Goal: Task Accomplishment & Management: Use online tool/utility

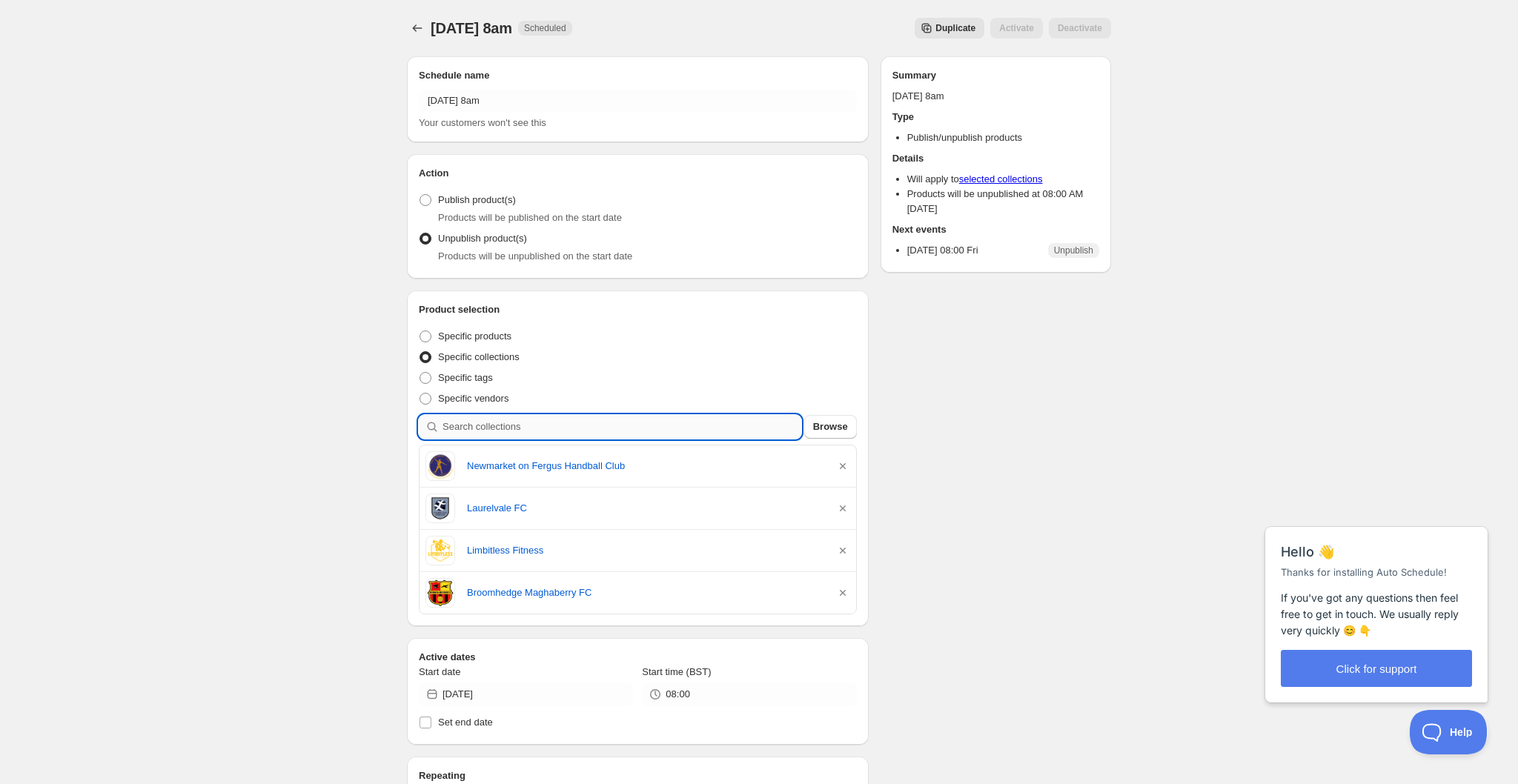
click at [575, 432] on input "search" at bounding box center [622, 427] width 359 height 24
type input "c"
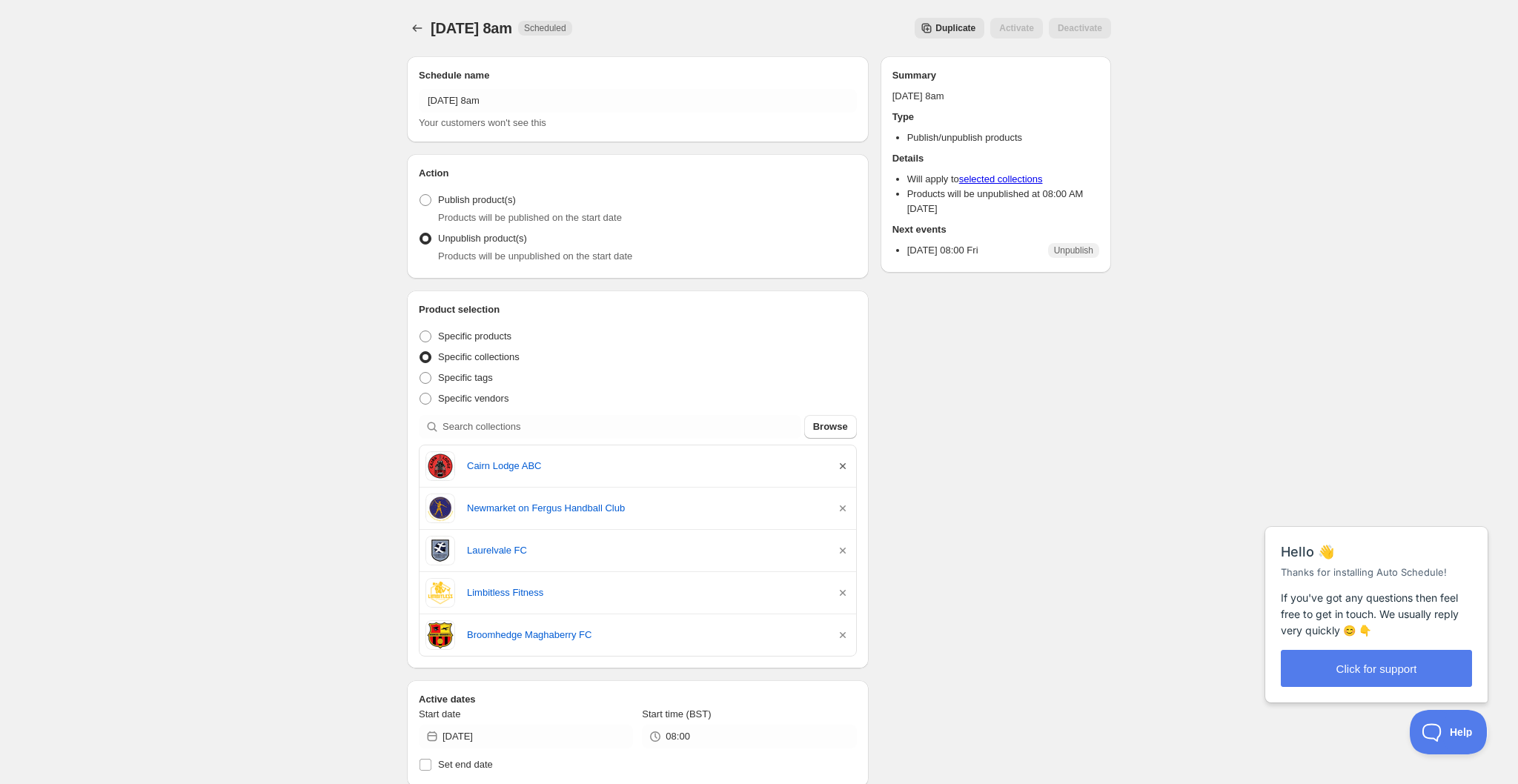
click at [843, 466] on icon "button" at bounding box center [843, 466] width 15 height 15
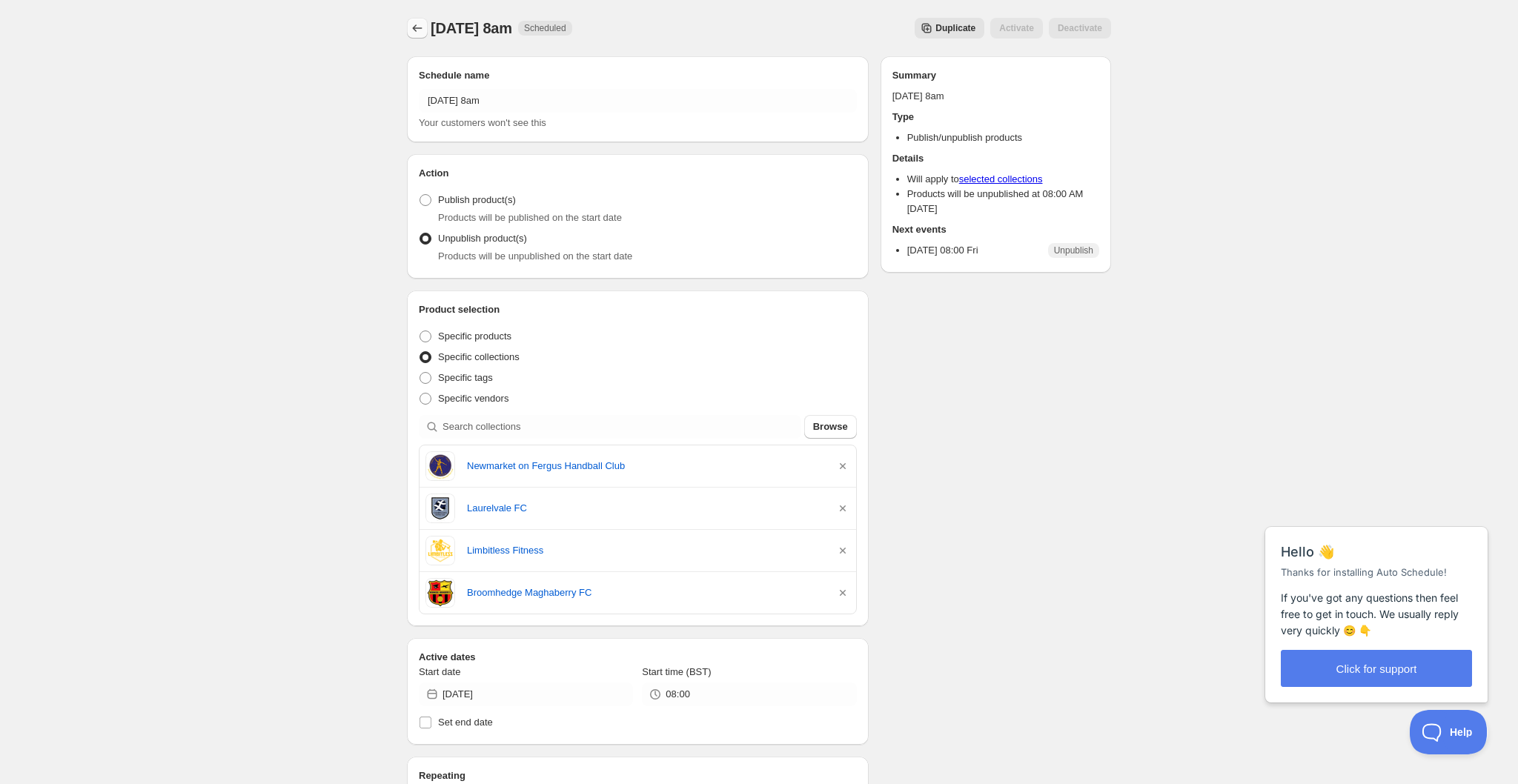
click at [417, 30] on icon "Schedules" at bounding box center [417, 28] width 15 height 15
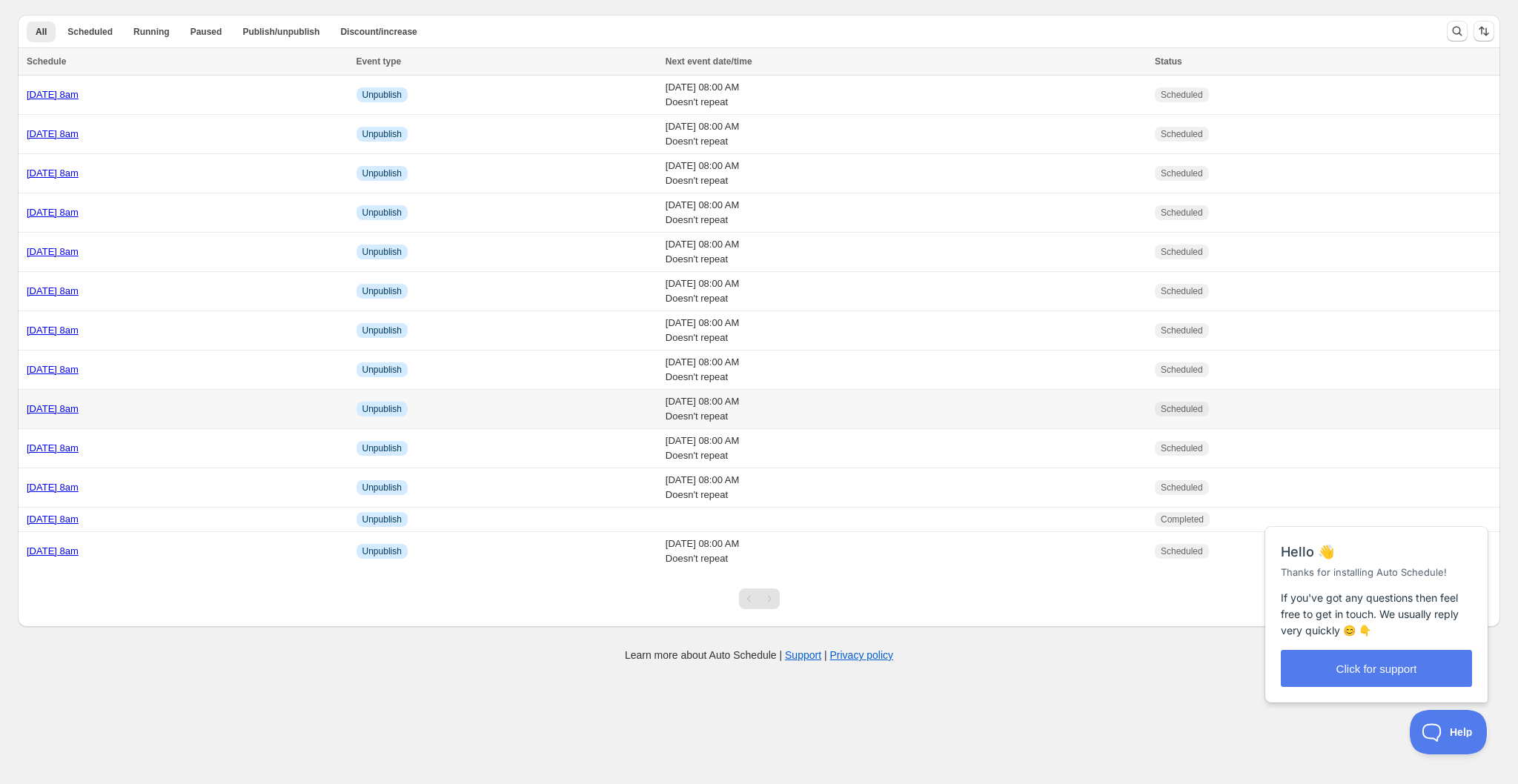
click at [279, 408] on div "Thursday 21st August @ 8am" at bounding box center [186, 409] width 321 height 15
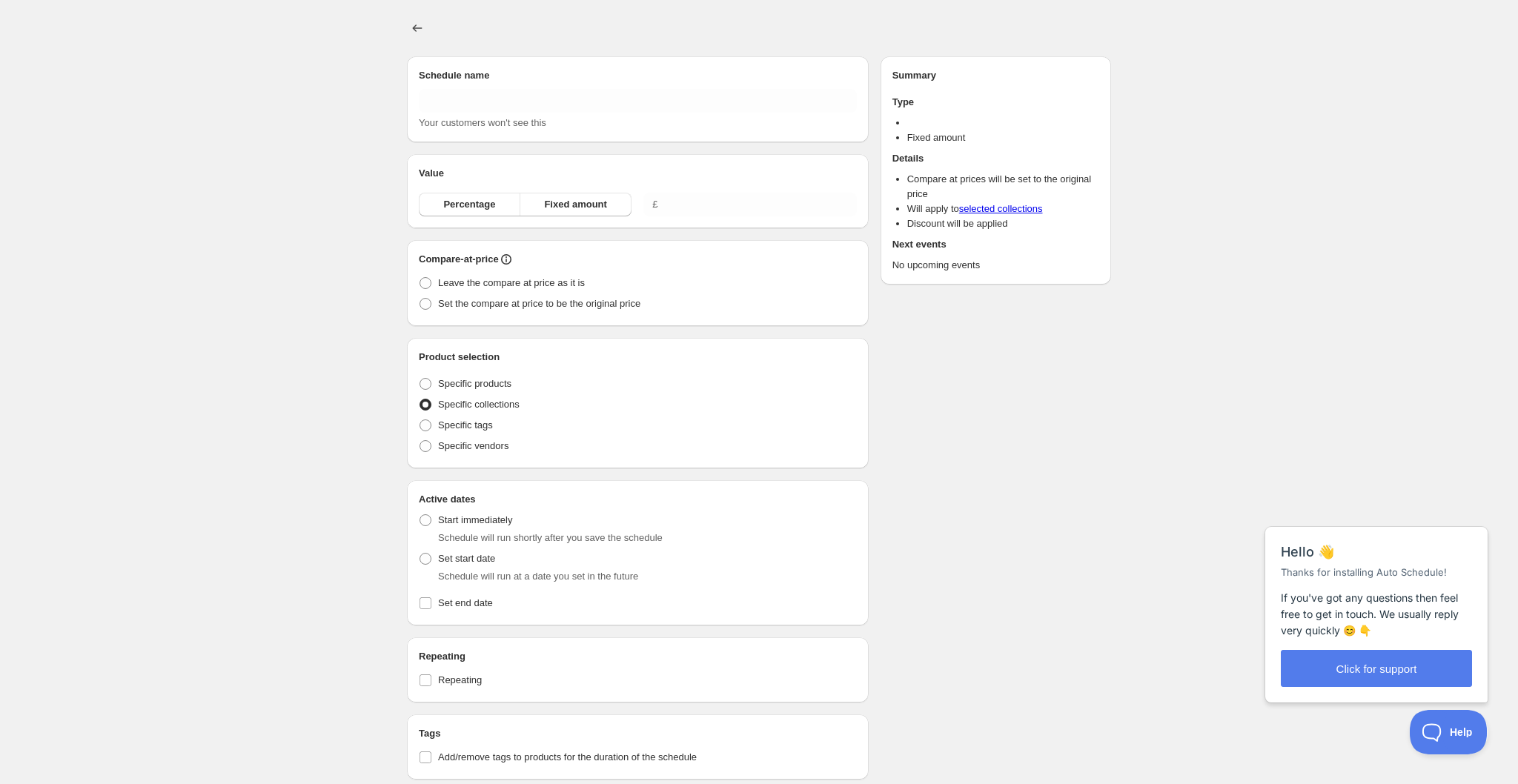
type input "Thursday 21st August @ 8am"
radio input "true"
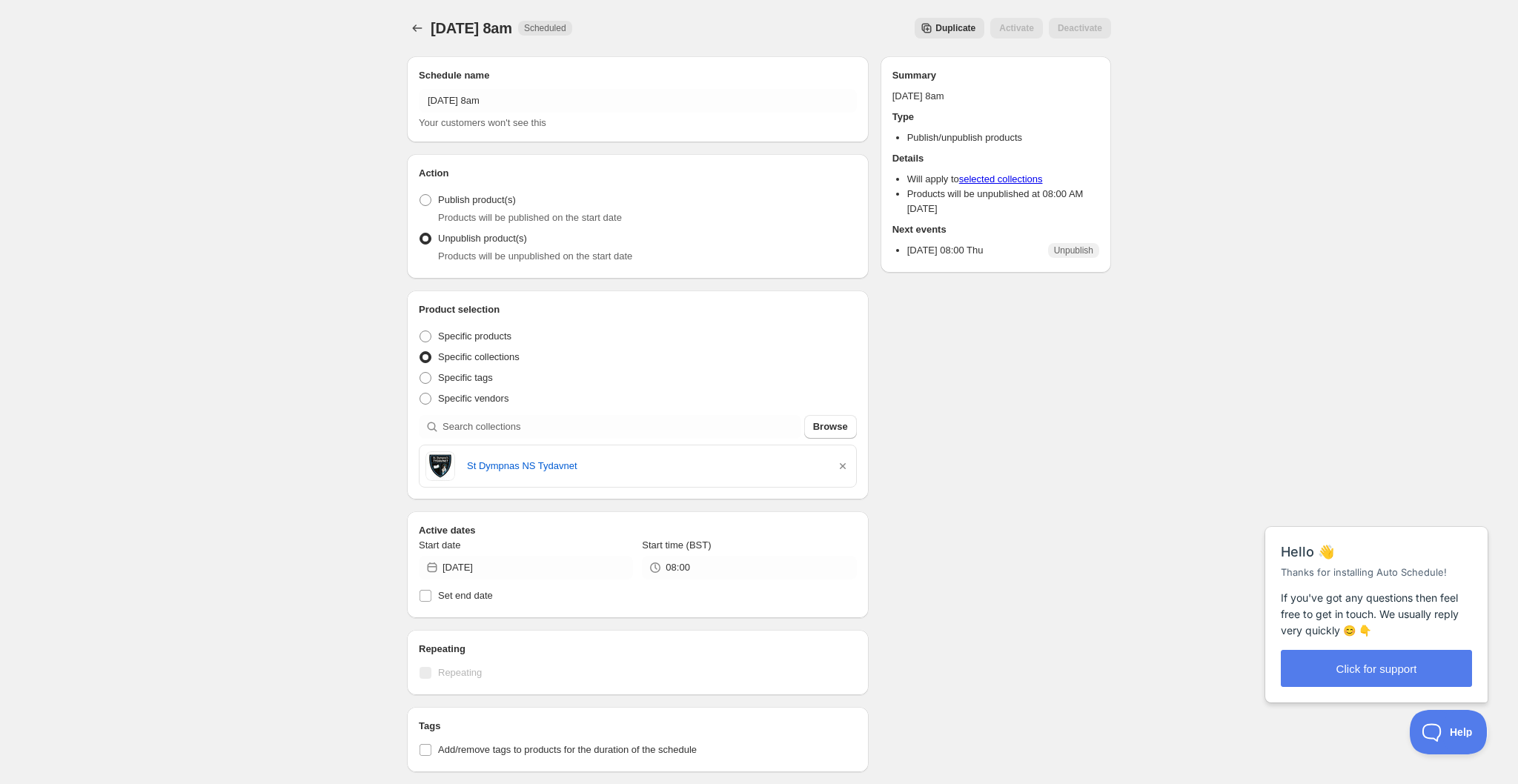
click at [960, 26] on span "Duplicate" at bounding box center [955, 27] width 40 height 12
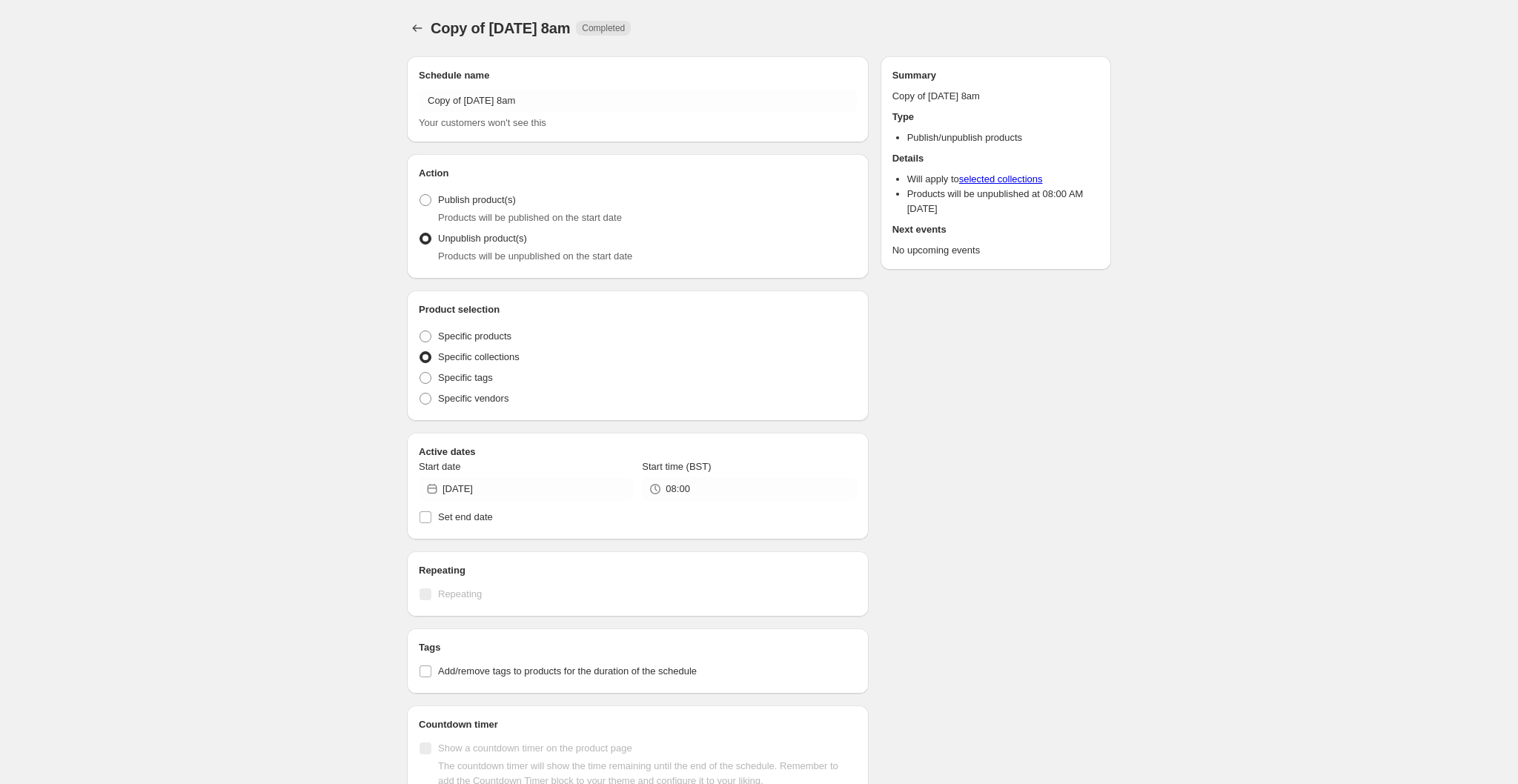
radio input "true"
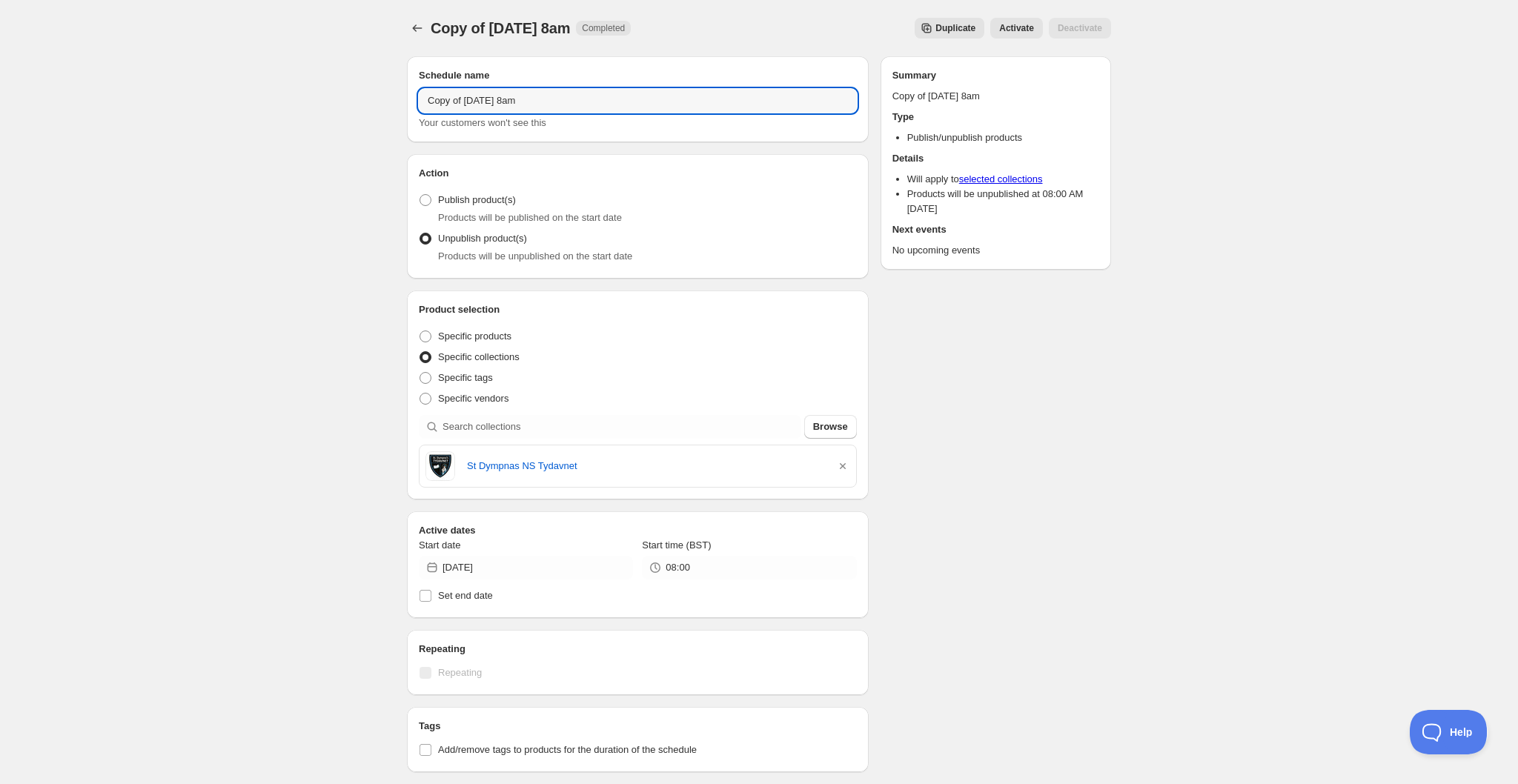
drag, startPoint x: 432, startPoint y: 97, endPoint x: 350, endPoint y: 94, distance: 82.1
click at [350, 94] on div "Copy of Thursday 21st August @ 8am. This page is ready Copy of Thursday 21st Au…" at bounding box center [759, 568] width 1518 height 1136
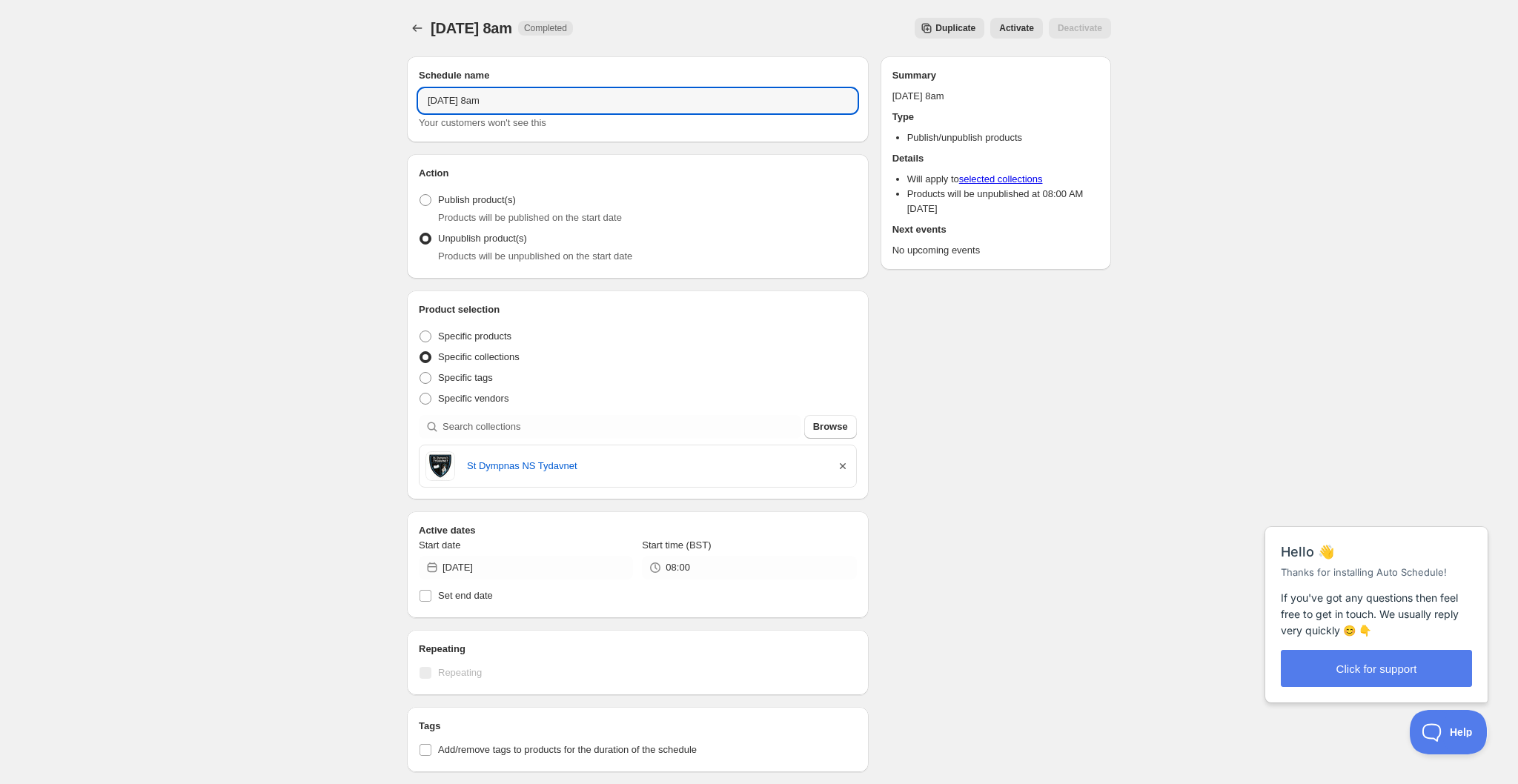
type input "Thursday 28th August @ 8am"
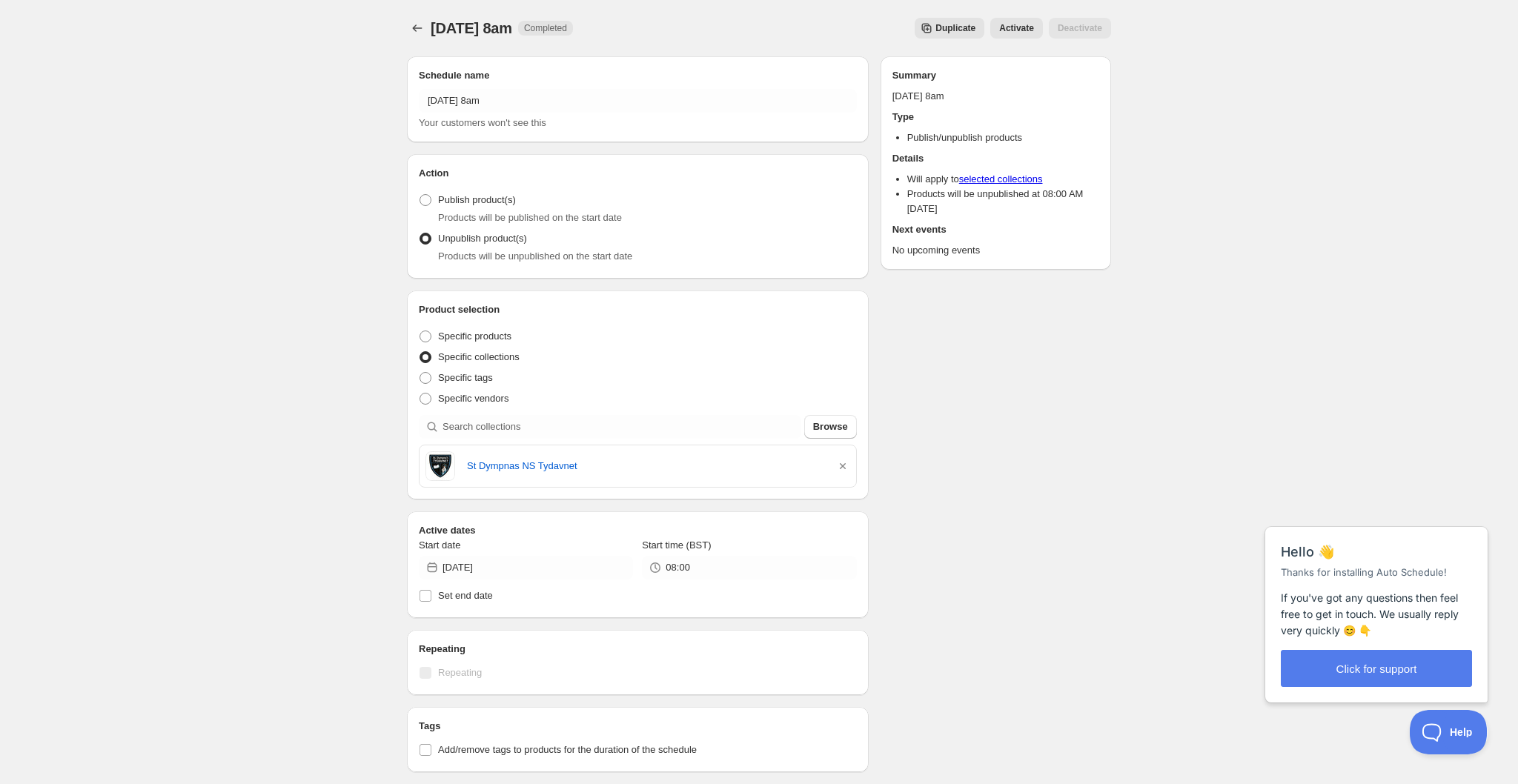
click at [841, 464] on icon "button" at bounding box center [843, 466] width 15 height 15
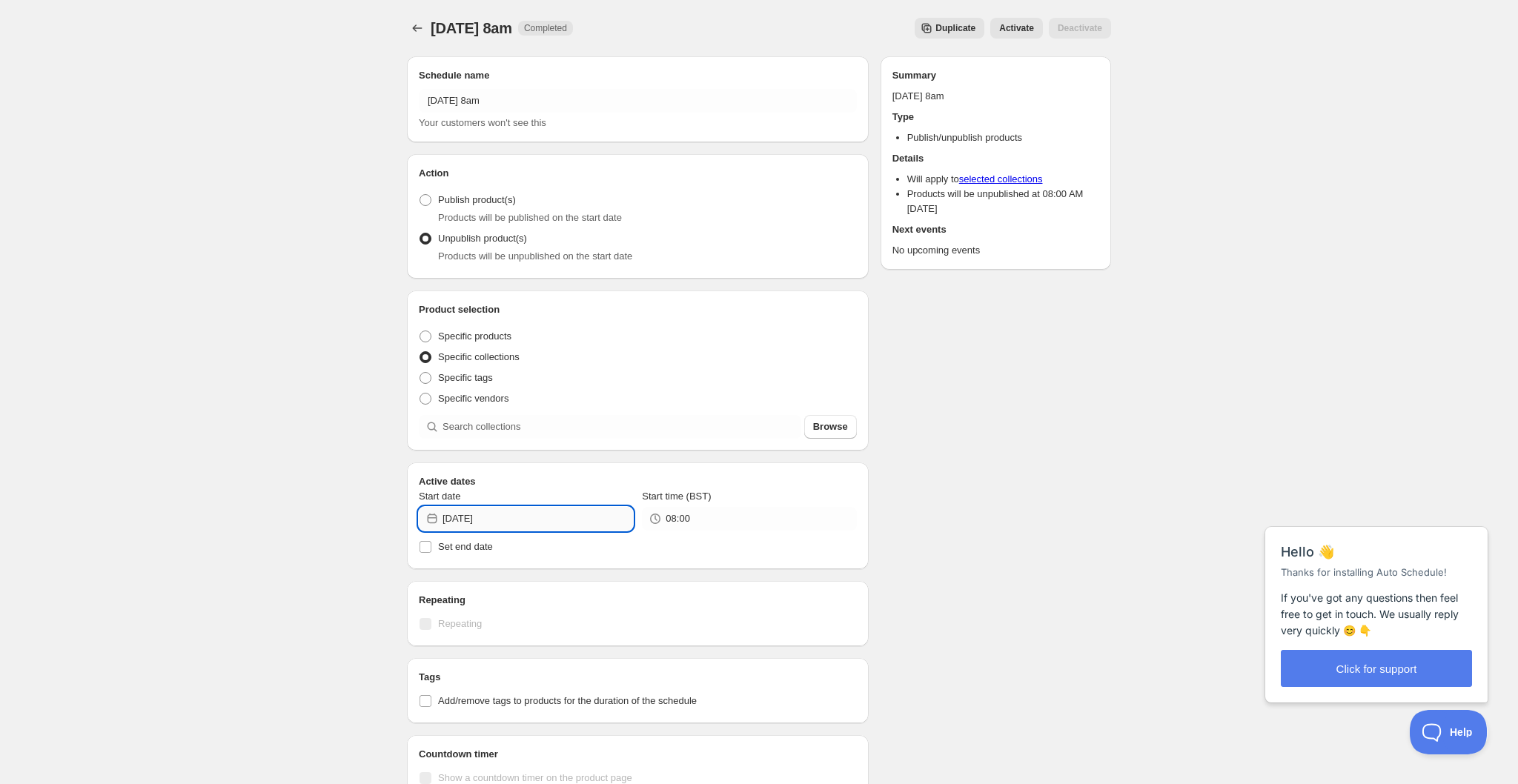
click at [527, 514] on input "2025-08-21" at bounding box center [538, 519] width 191 height 24
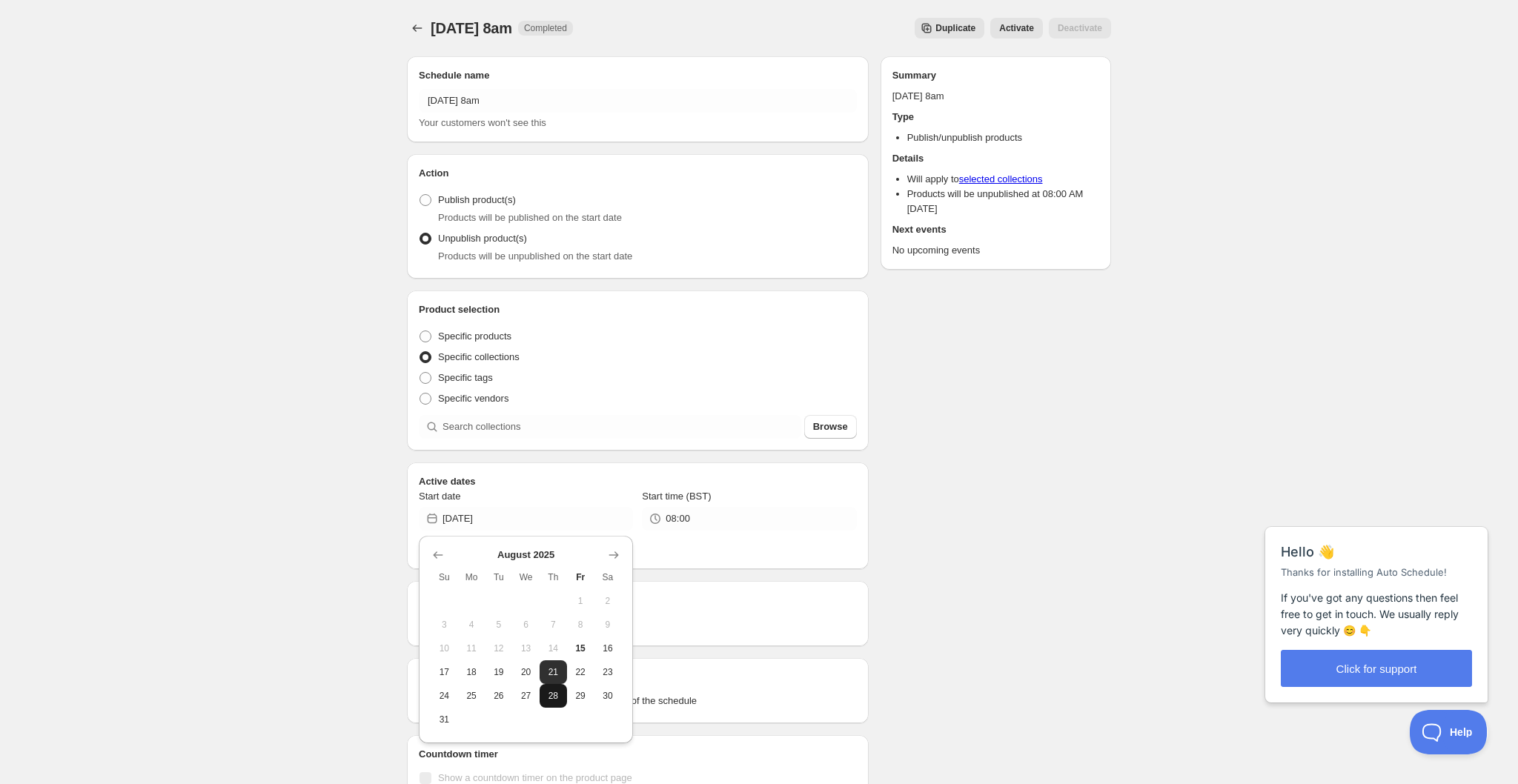
click at [553, 699] on span "28" at bounding box center [553, 695] width 15 height 12
type input "2025-08-28"
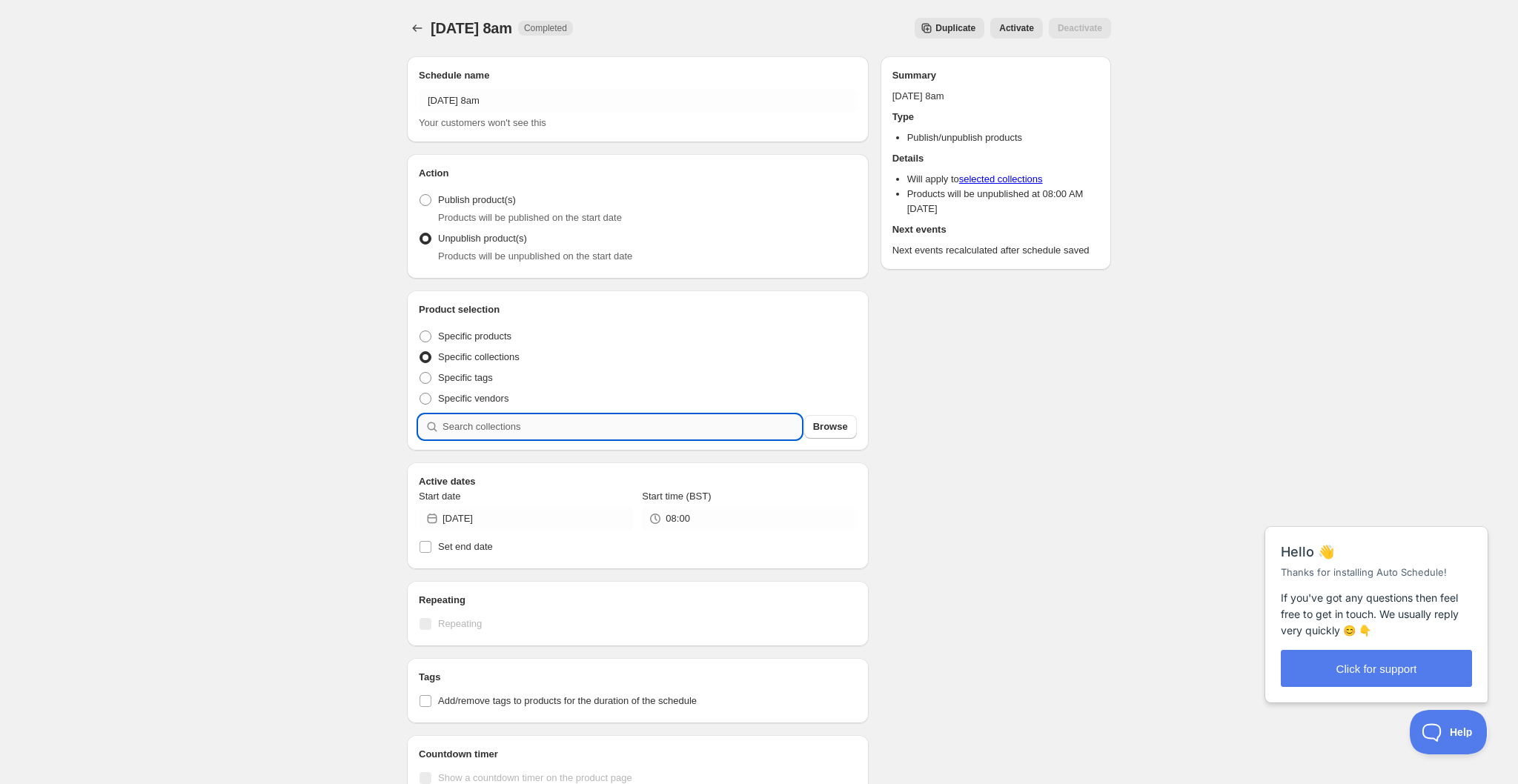
click at [606, 422] on input "search" at bounding box center [622, 427] width 359 height 24
type input "c"
